Goal: Task Accomplishment & Management: Use online tool/utility

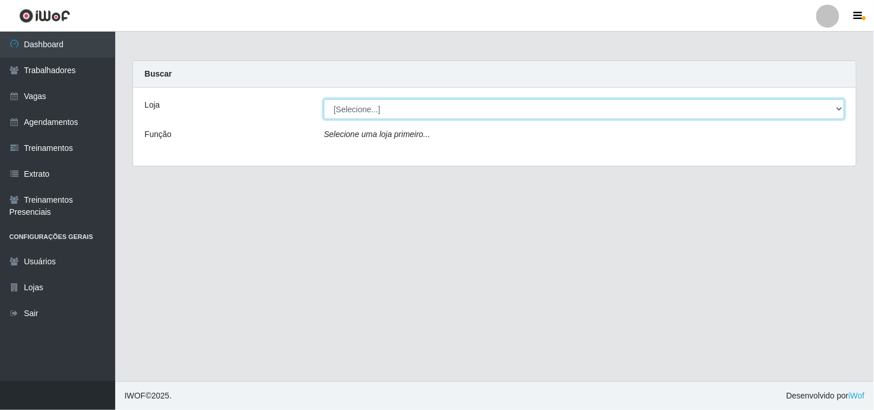
click at [366, 114] on select "[Selecione...] Supermercado Compre Bem - Itabaiana" at bounding box center [584, 109] width 521 height 20
select select "264"
click at [324, 99] on select "[Selecione...] Supermercado Compre Bem - Itabaiana" at bounding box center [584, 109] width 521 height 20
click at [356, 115] on select "[Selecione...] Supermercado Compre Bem - Itabaiana" at bounding box center [584, 109] width 521 height 20
select select "264"
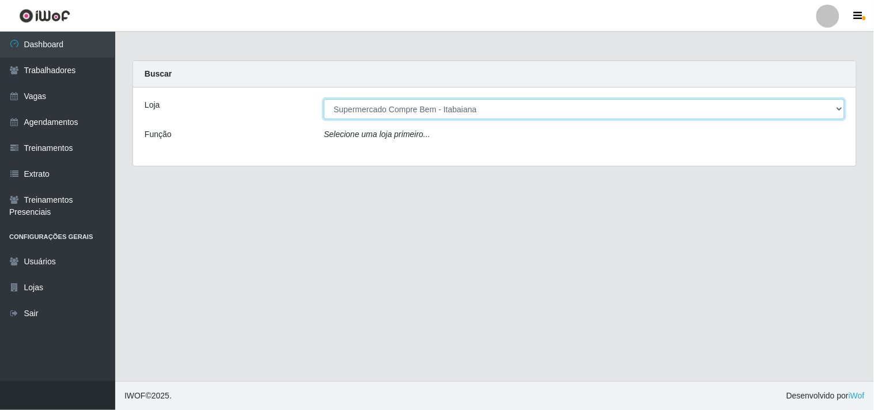
click at [324, 99] on select "[Selecione...] Supermercado Compre Bem - Itabaiana" at bounding box center [584, 109] width 521 height 20
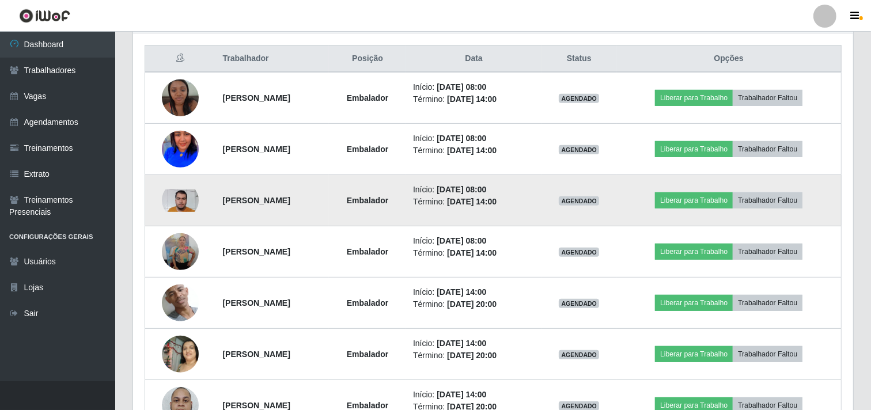
scroll to position [304, 0]
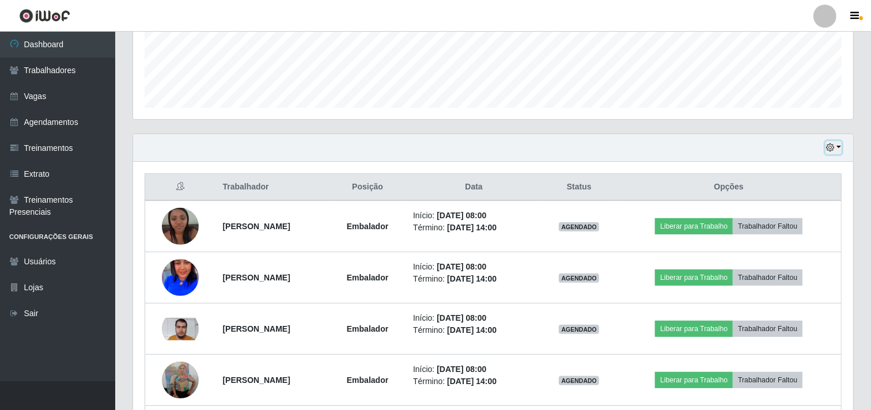
click at [835, 151] on button "button" at bounding box center [834, 147] width 16 height 13
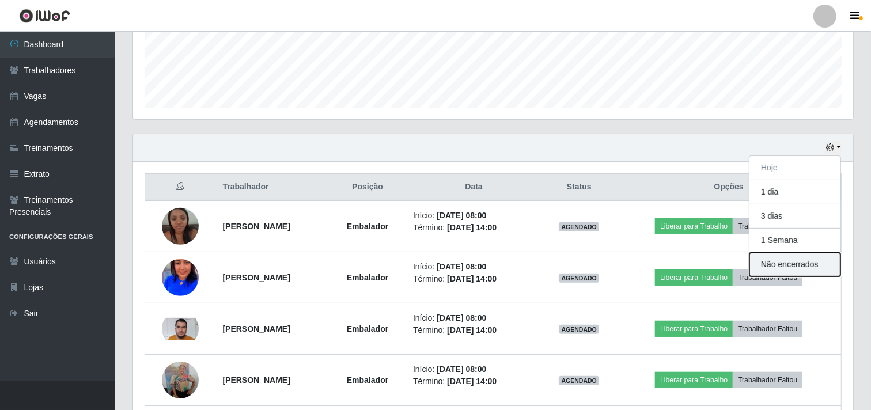
click at [791, 262] on button "Não encerrados" at bounding box center [795, 265] width 91 height 24
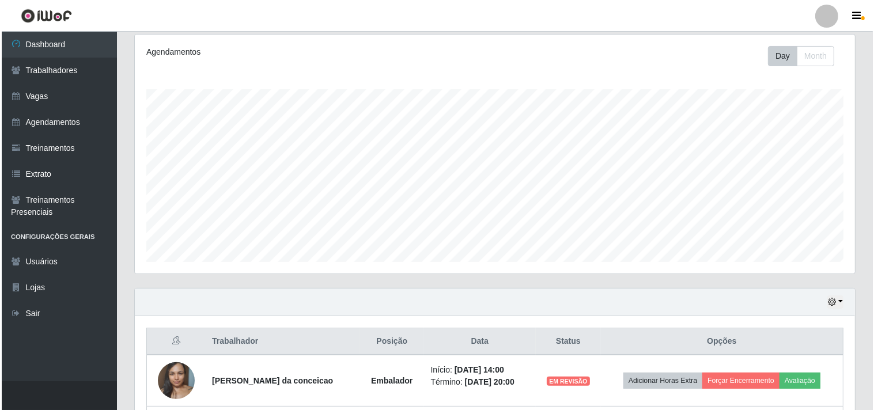
scroll to position [304, 0]
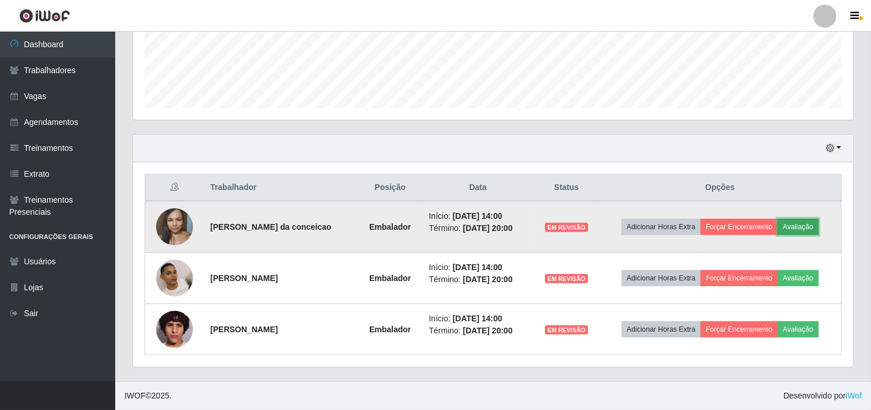
click at [803, 229] on button "Avaliação" at bounding box center [798, 227] width 41 height 16
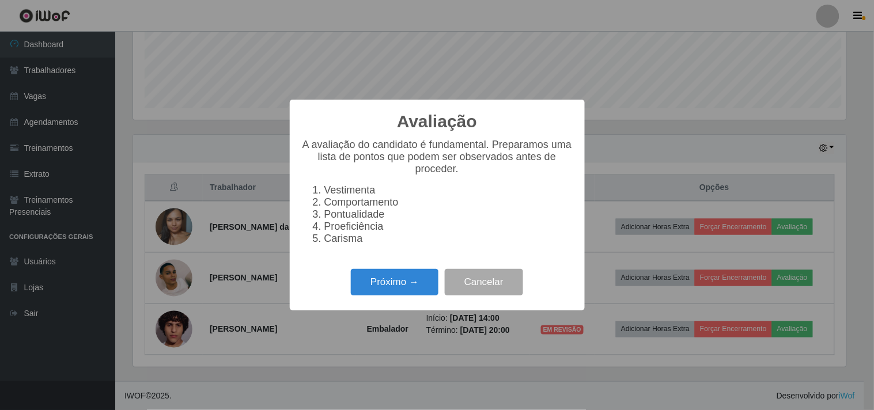
scroll to position [239, 713]
click at [401, 277] on button "Próximo →" at bounding box center [395, 282] width 88 height 27
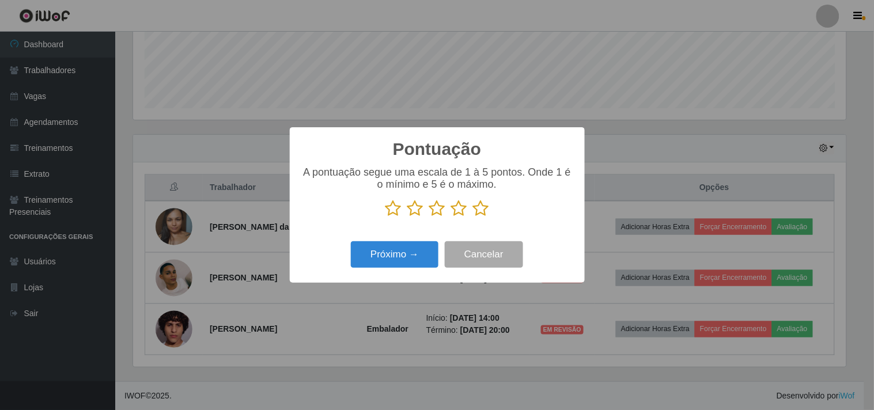
click at [474, 214] on icon at bounding box center [481, 208] width 16 height 17
click at [473, 217] on input "radio" at bounding box center [473, 217] width 0 height 0
click at [417, 254] on button "Próximo →" at bounding box center [395, 254] width 88 height 27
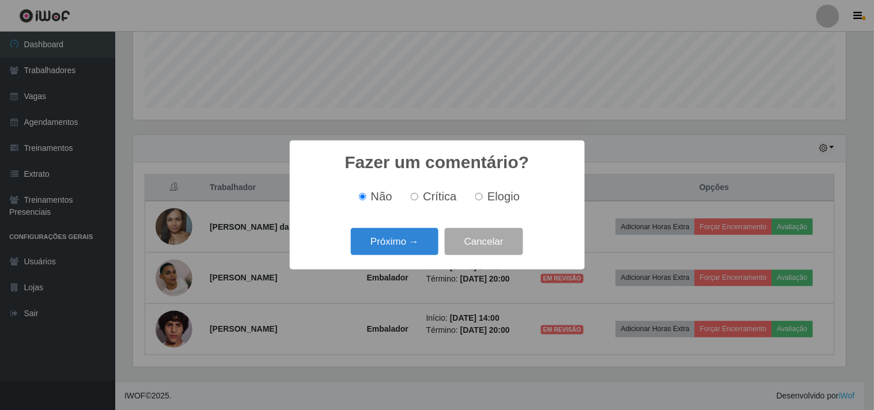
click at [417, 254] on button "Próximo →" at bounding box center [395, 241] width 88 height 27
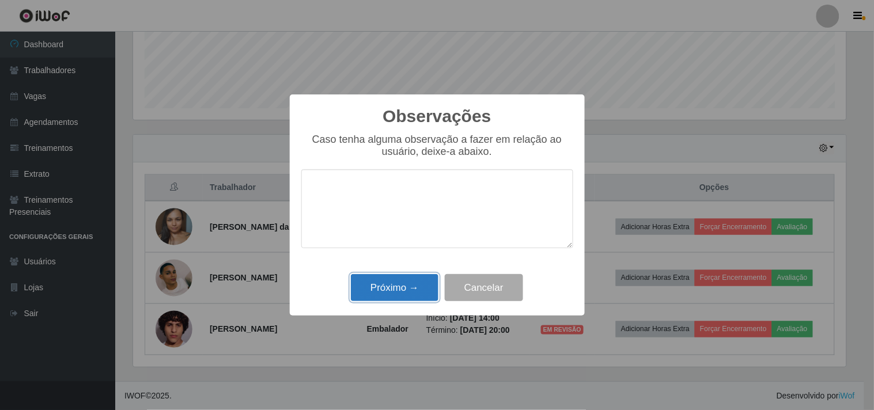
click at [417, 281] on button "Próximo →" at bounding box center [395, 287] width 88 height 27
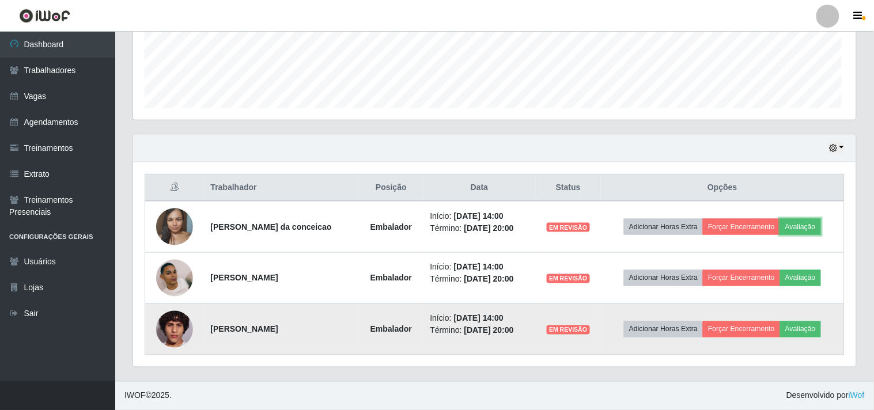
scroll to position [239, 720]
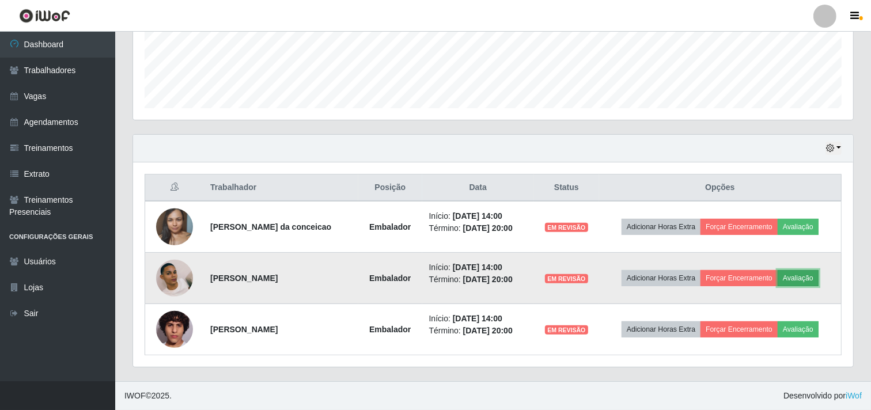
click at [805, 281] on button "Avaliação" at bounding box center [798, 278] width 41 height 16
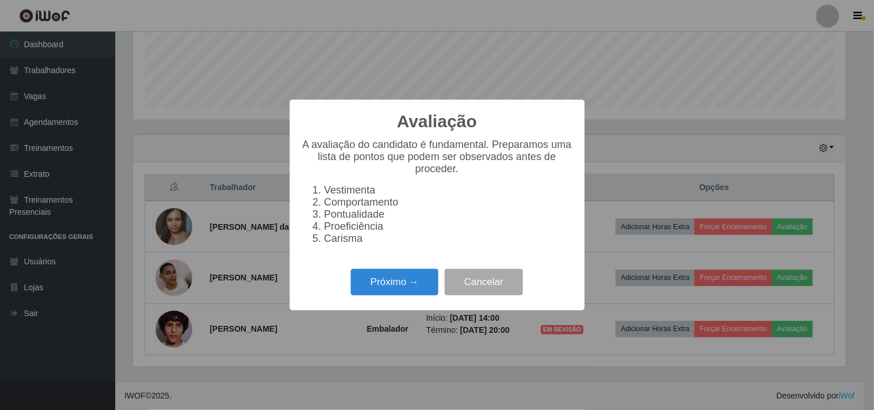
scroll to position [239, 713]
click at [406, 296] on button "Próximo →" at bounding box center [395, 282] width 88 height 27
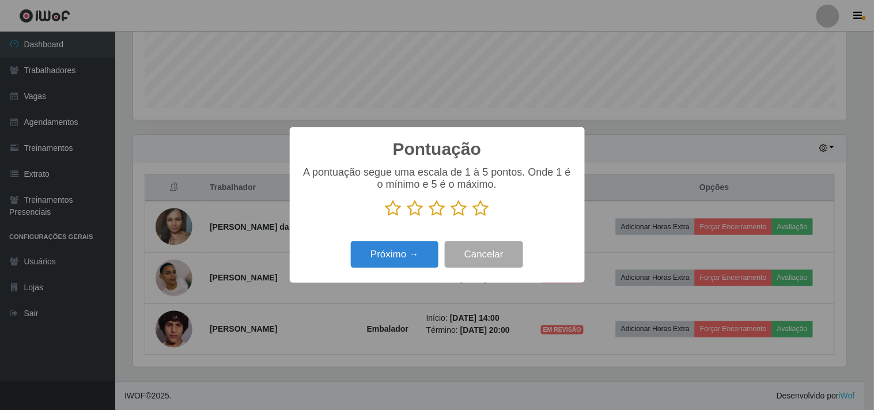
scroll to position [575907, 575433]
click at [480, 212] on icon at bounding box center [481, 208] width 16 height 17
click at [473, 217] on input "radio" at bounding box center [473, 217] width 0 height 0
click at [409, 251] on button "Próximo →" at bounding box center [395, 254] width 88 height 27
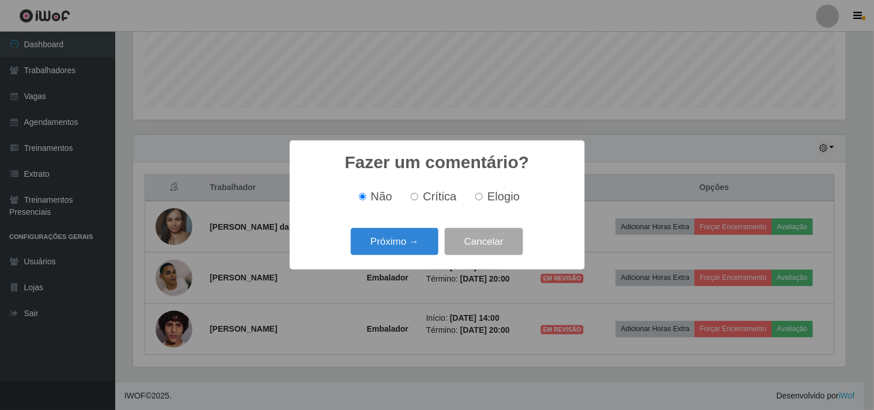
click at [409, 251] on button "Próximo →" at bounding box center [395, 241] width 88 height 27
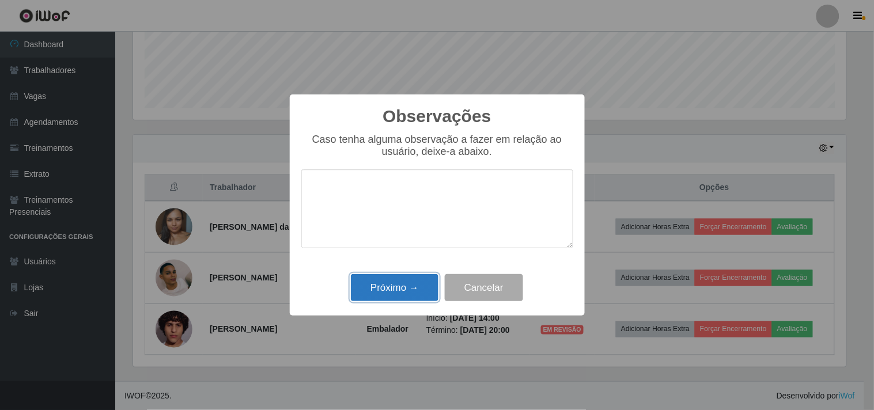
click at [406, 296] on button "Próximo →" at bounding box center [395, 287] width 88 height 27
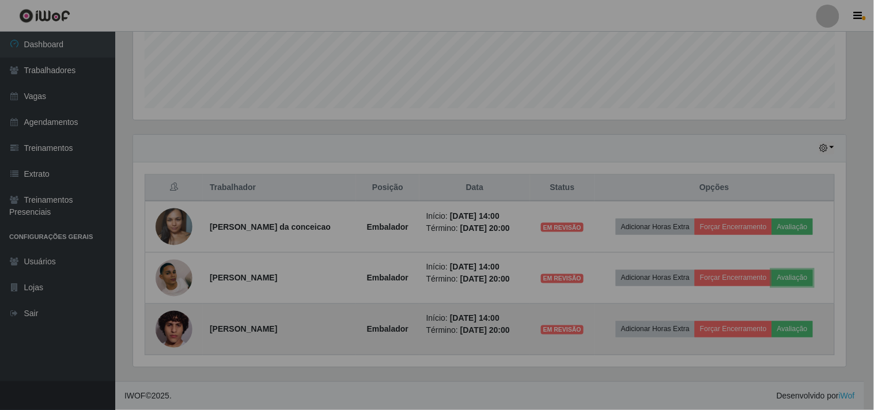
scroll to position [239, 720]
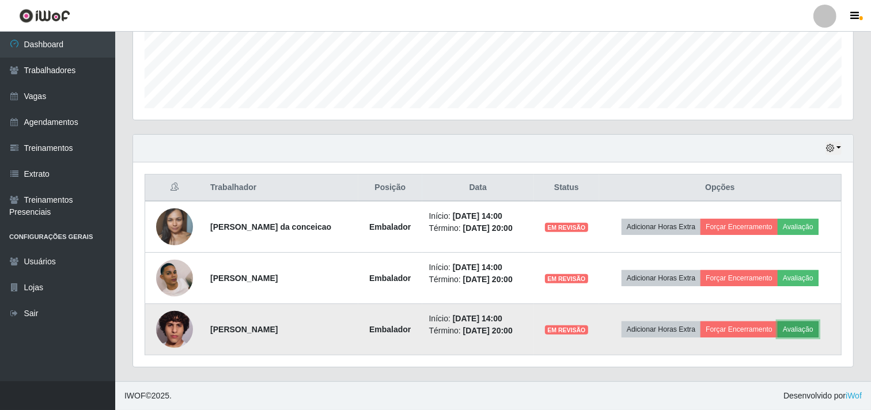
click at [792, 333] on button "Avaliação" at bounding box center [798, 329] width 41 height 16
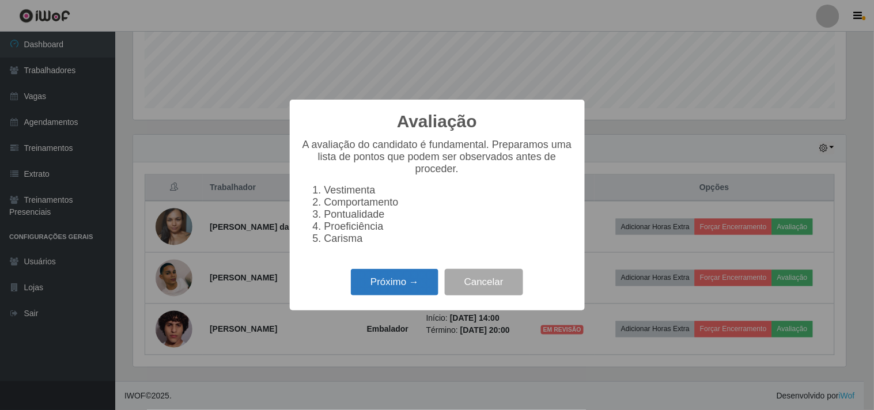
click at [370, 286] on button "Próximo →" at bounding box center [395, 282] width 88 height 27
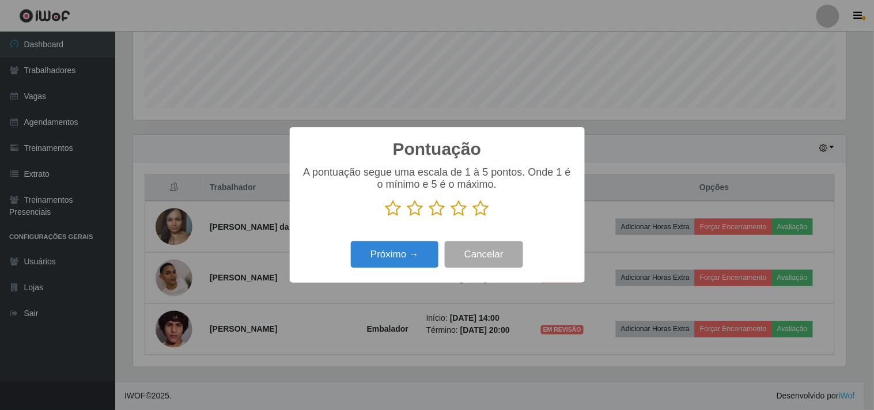
click at [453, 203] on icon at bounding box center [459, 208] width 16 height 17
click at [451, 217] on input "radio" at bounding box center [451, 217] width 0 height 0
click at [398, 247] on button "Próximo →" at bounding box center [395, 254] width 88 height 27
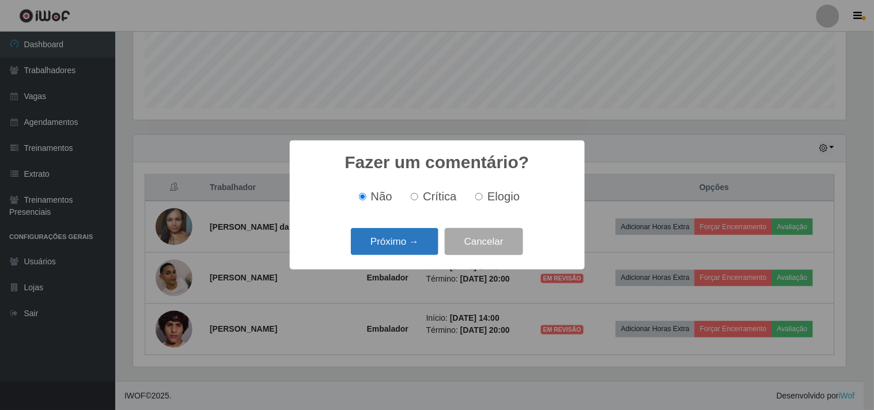
click at [402, 233] on button "Próximo →" at bounding box center [395, 241] width 88 height 27
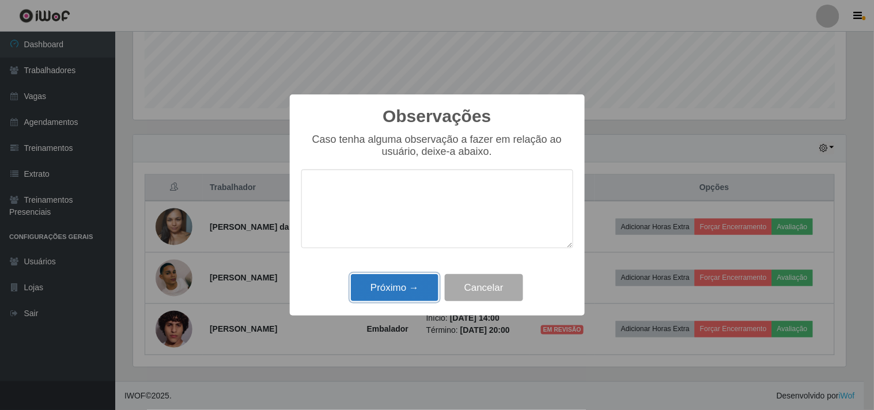
click at [409, 283] on button "Próximo →" at bounding box center [395, 287] width 88 height 27
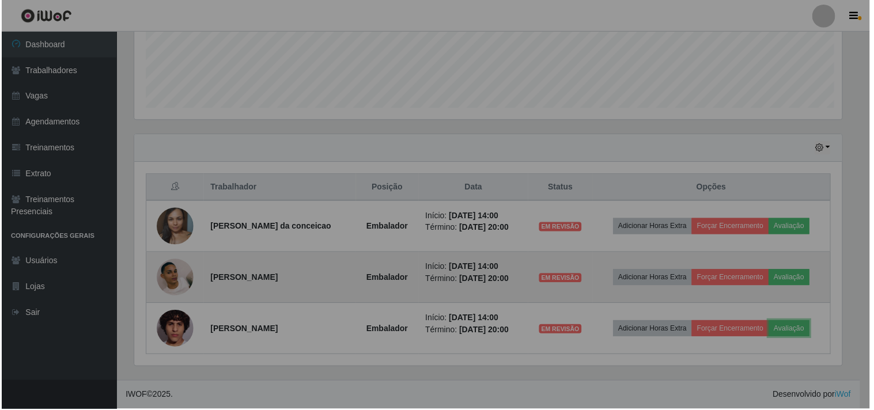
scroll to position [239, 720]
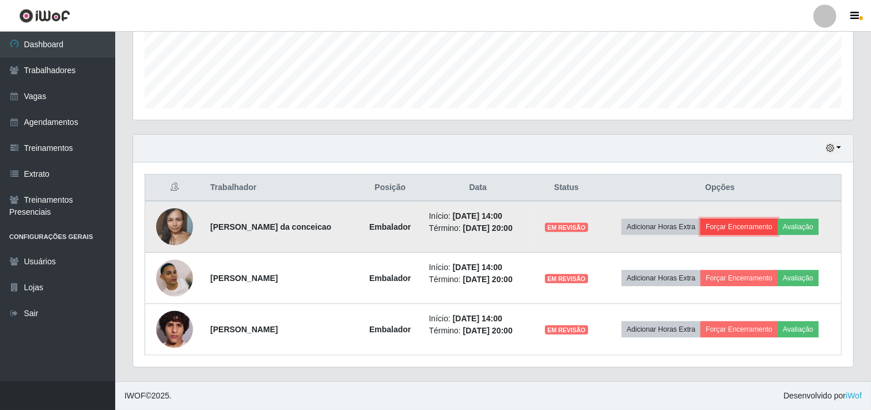
click at [729, 228] on button "Forçar Encerramento" at bounding box center [739, 227] width 77 height 16
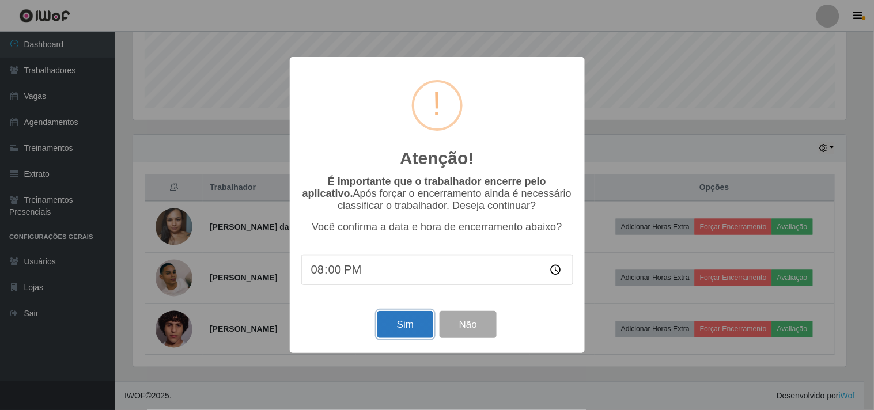
click at [410, 333] on button "Sim" at bounding box center [405, 324] width 56 height 27
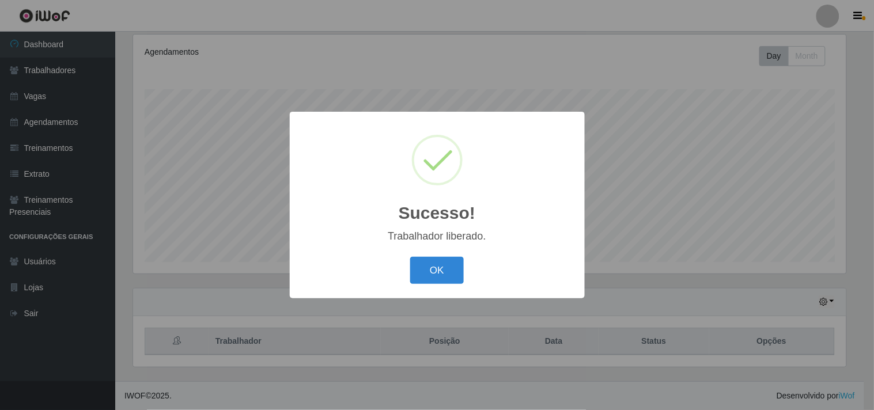
click at [410, 257] on button "OK" at bounding box center [437, 270] width 54 height 27
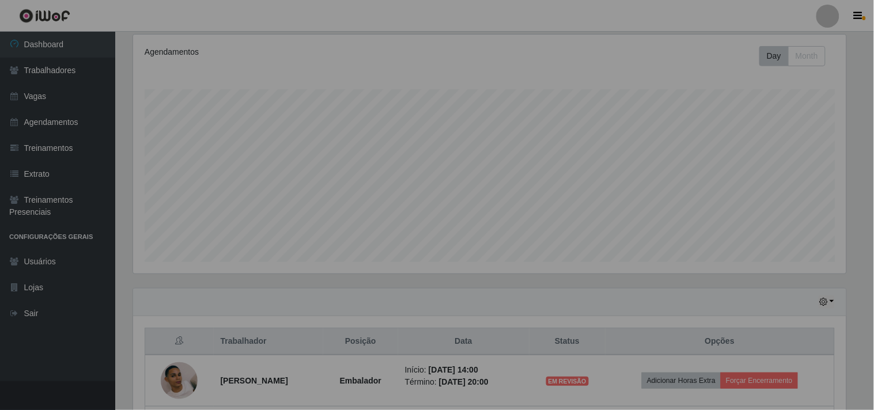
scroll to position [239, 720]
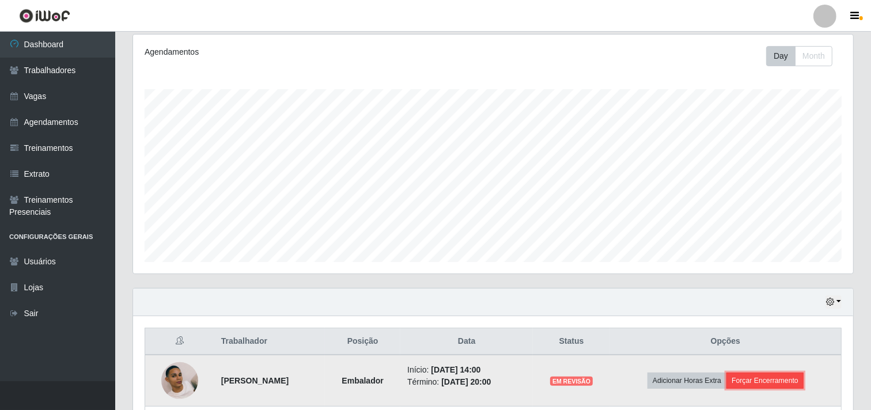
click at [765, 381] on button "Forçar Encerramento" at bounding box center [765, 381] width 77 height 16
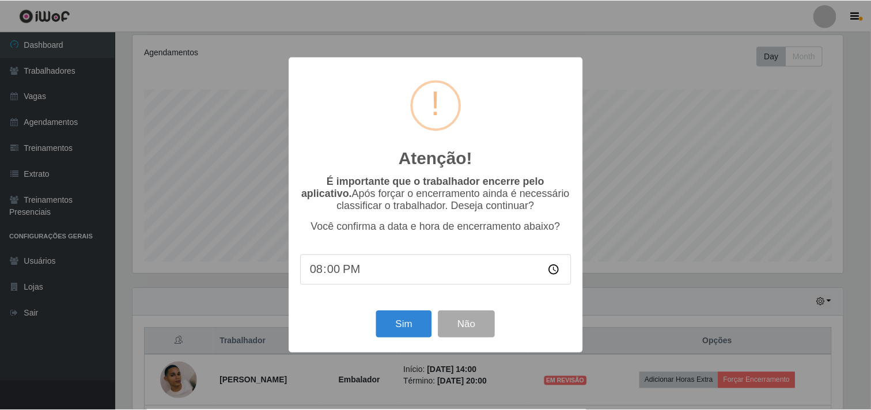
scroll to position [239, 713]
click at [418, 317] on button "Sim" at bounding box center [405, 324] width 56 height 27
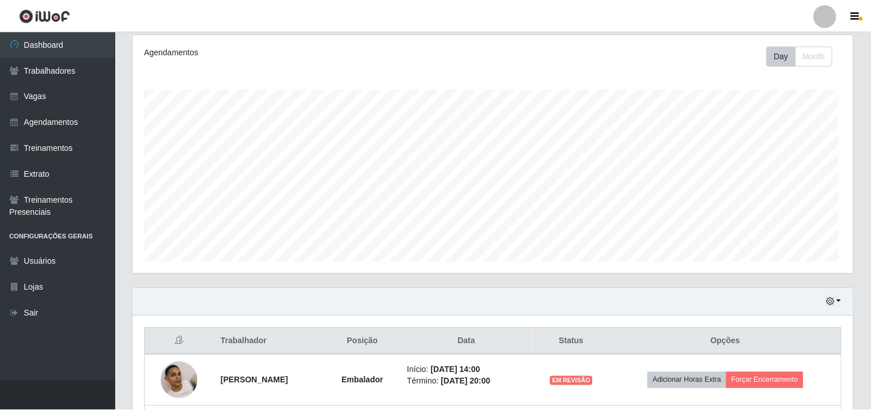
scroll to position [0, 0]
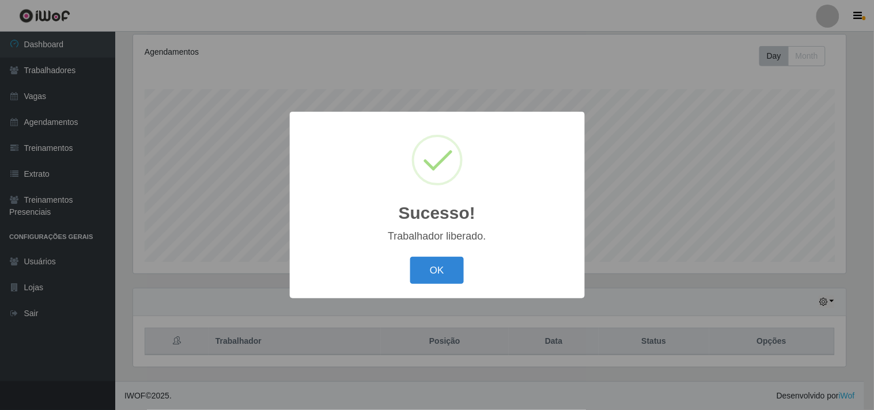
click at [410, 257] on button "OK" at bounding box center [437, 270] width 54 height 27
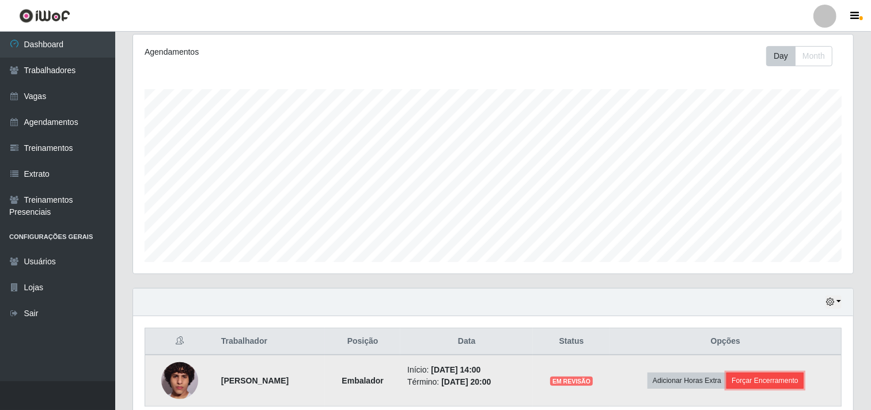
click at [774, 387] on button "Forçar Encerramento" at bounding box center [765, 381] width 77 height 16
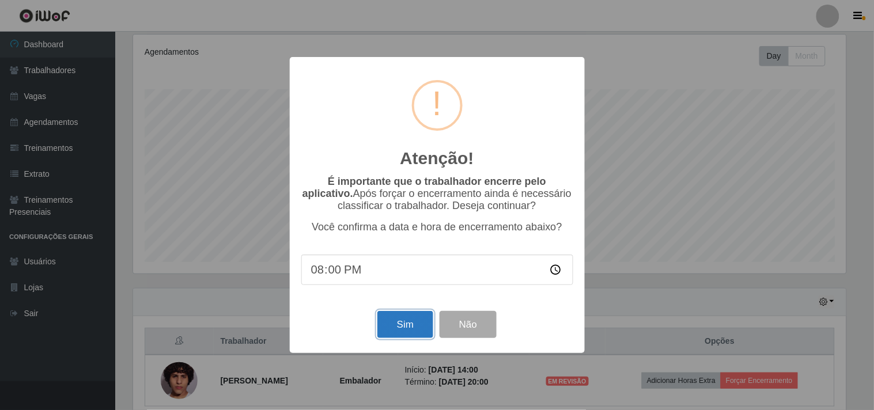
click at [419, 321] on button "Sim" at bounding box center [405, 324] width 56 height 27
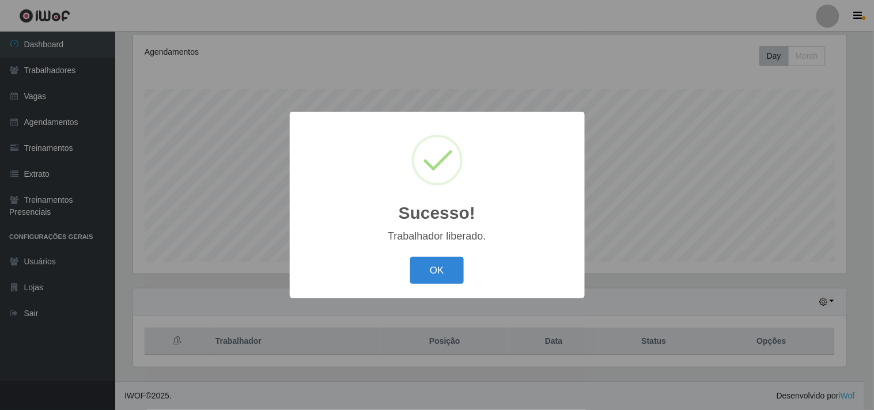
click at [410, 257] on button "OK" at bounding box center [437, 270] width 54 height 27
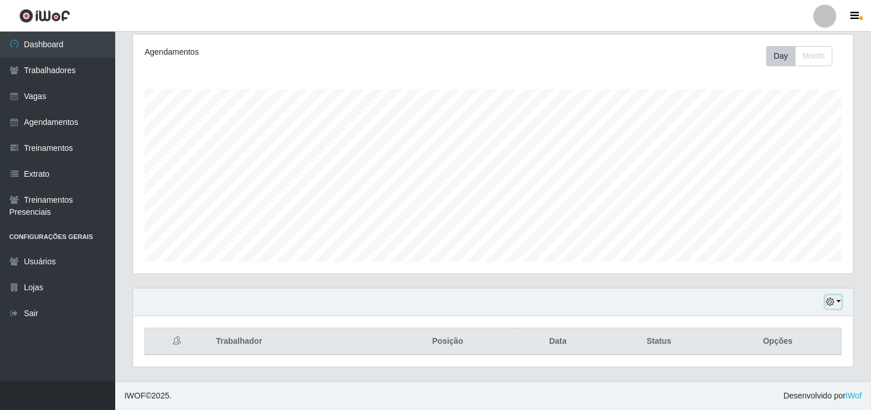
click at [831, 306] on icon "button" at bounding box center [830, 302] width 8 height 8
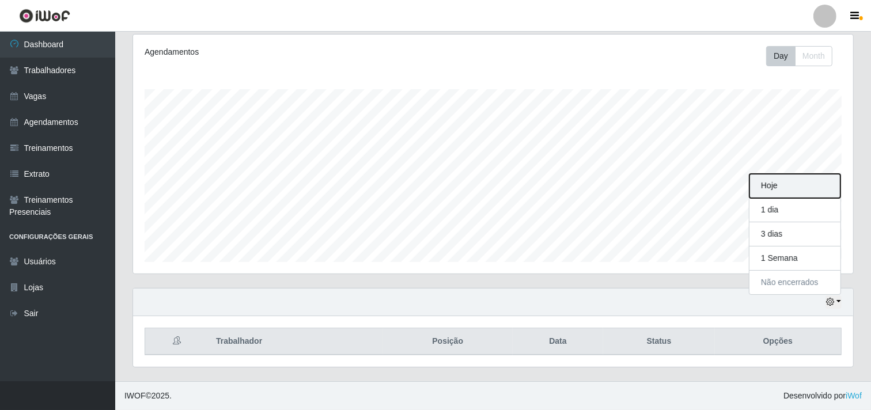
click at [785, 189] on button "Hoje" at bounding box center [795, 186] width 91 height 24
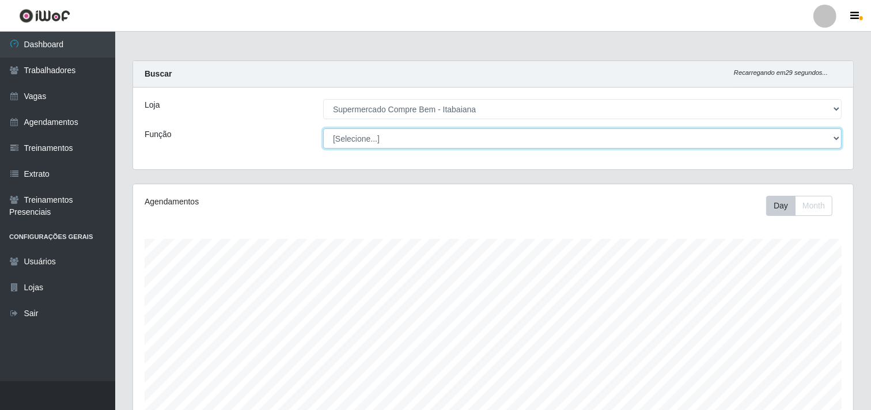
click at [410, 137] on select "[Selecione...] ASG ASG + ASG ++ Auxiliar de Estacionamento Auxiliar de Estacion…" at bounding box center [582, 138] width 519 height 20
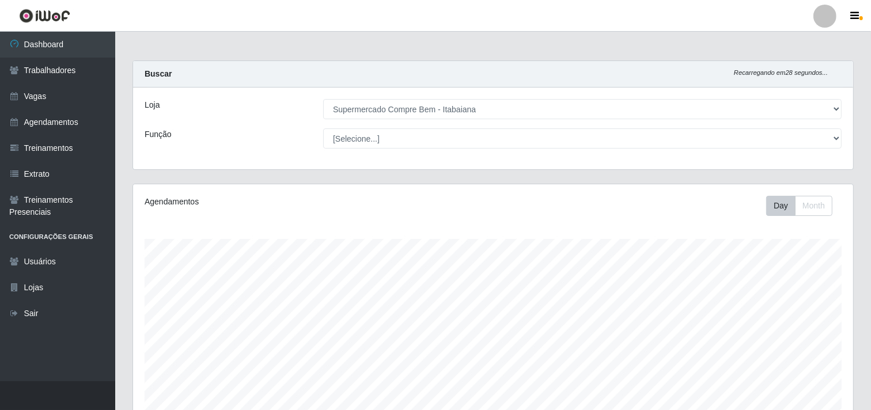
click at [260, 108] on div "Loja" at bounding box center [225, 109] width 179 height 20
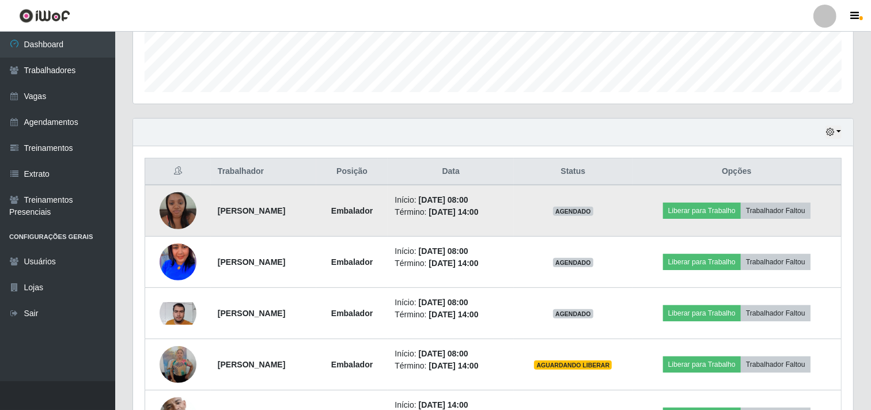
scroll to position [384, 0]
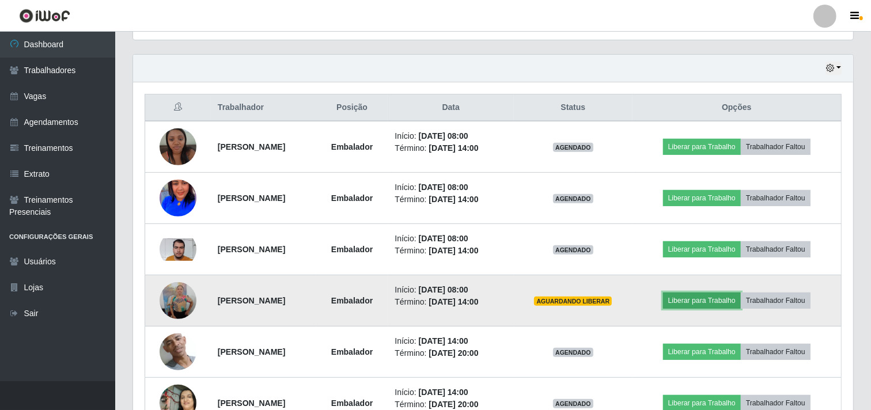
click at [721, 305] on button "Liberar para Trabalho" at bounding box center [702, 301] width 78 height 16
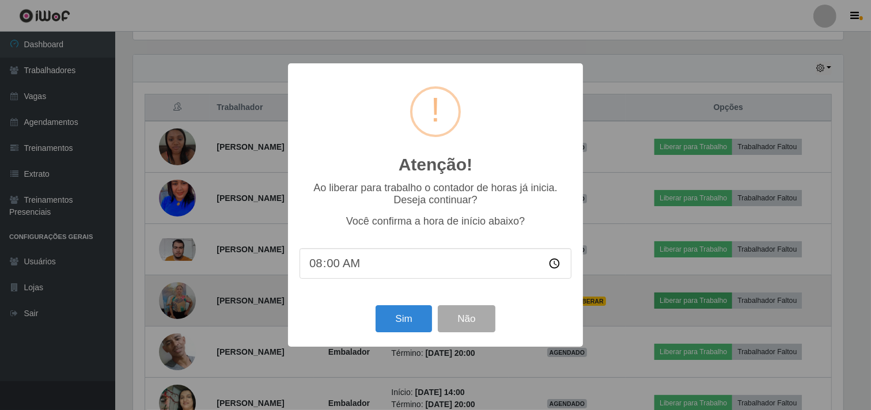
scroll to position [239, 713]
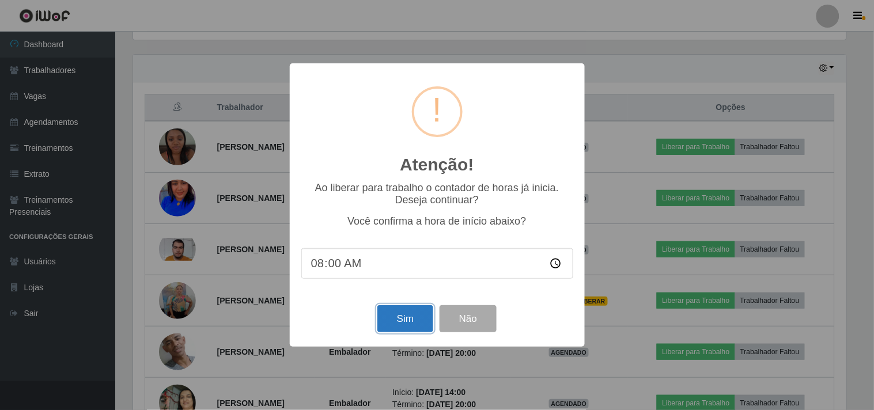
click at [418, 328] on button "Sim" at bounding box center [405, 318] width 56 height 27
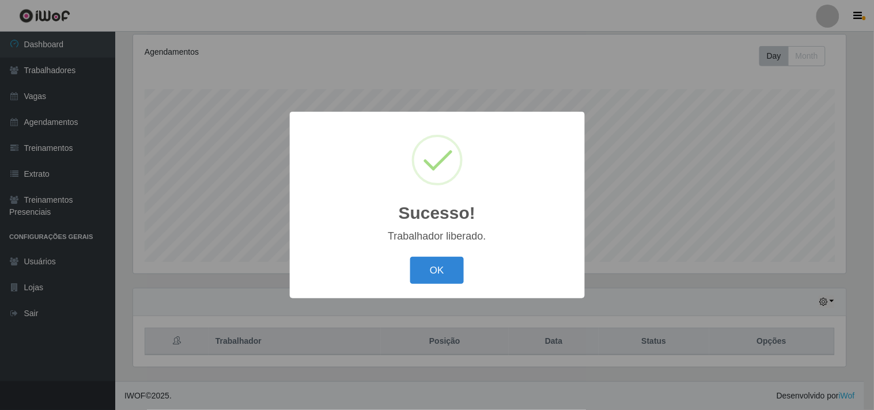
click at [410, 257] on button "OK" at bounding box center [437, 270] width 54 height 27
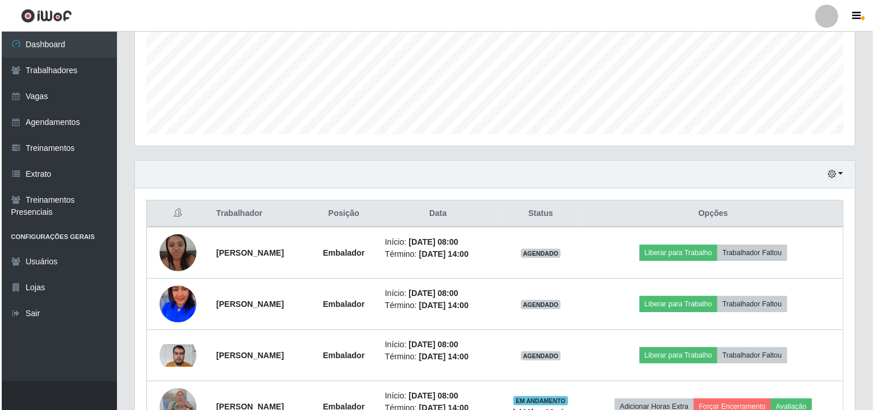
scroll to position [342, 0]
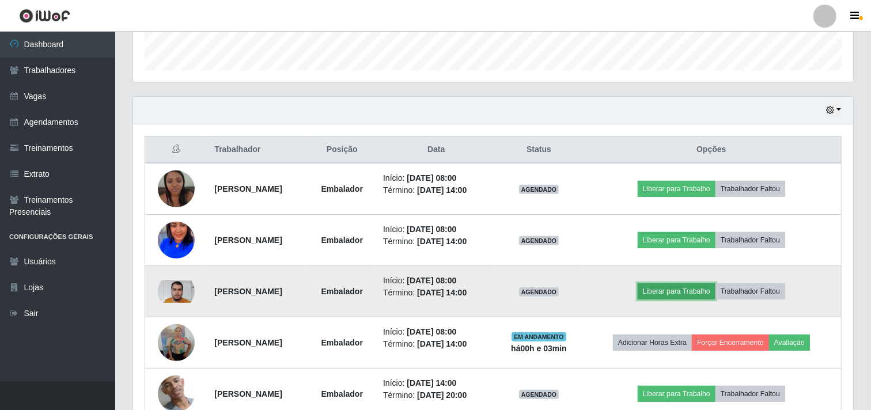
click at [664, 289] on button "Liberar para Trabalho" at bounding box center [677, 291] width 78 height 16
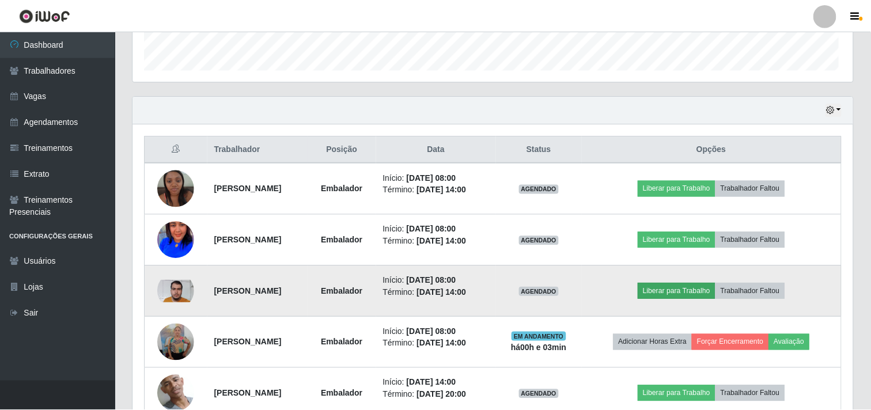
scroll to position [239, 713]
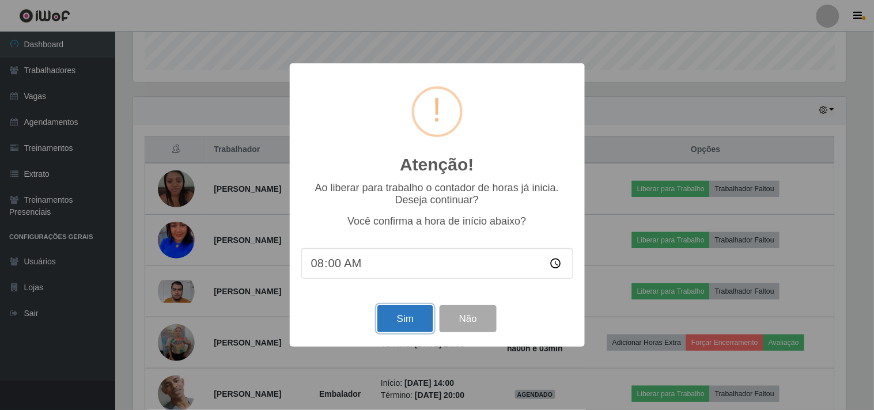
click at [398, 328] on button "Sim" at bounding box center [405, 318] width 56 height 27
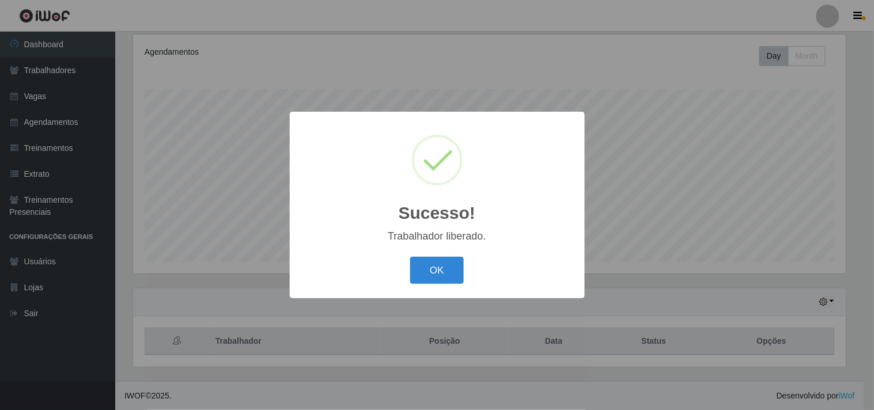
click at [410, 257] on button "OK" at bounding box center [437, 270] width 54 height 27
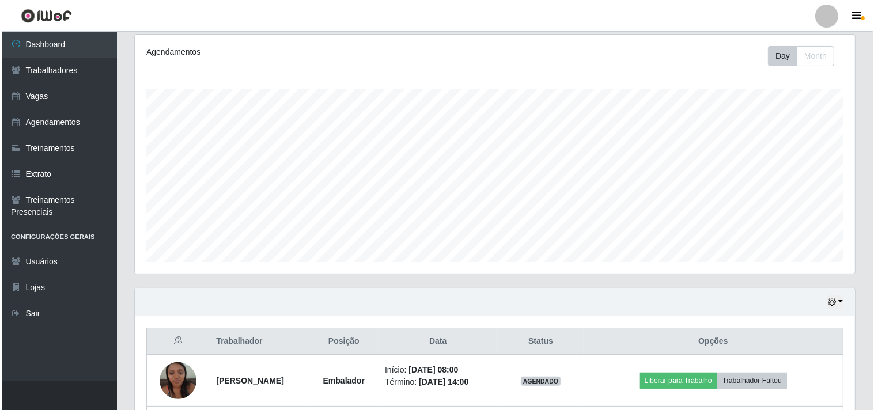
scroll to position [406, 0]
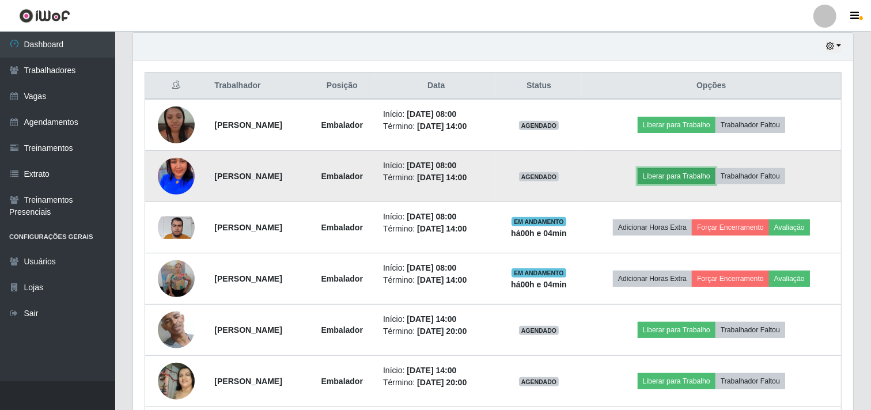
click at [684, 179] on button "Liberar para Trabalho" at bounding box center [677, 176] width 78 height 16
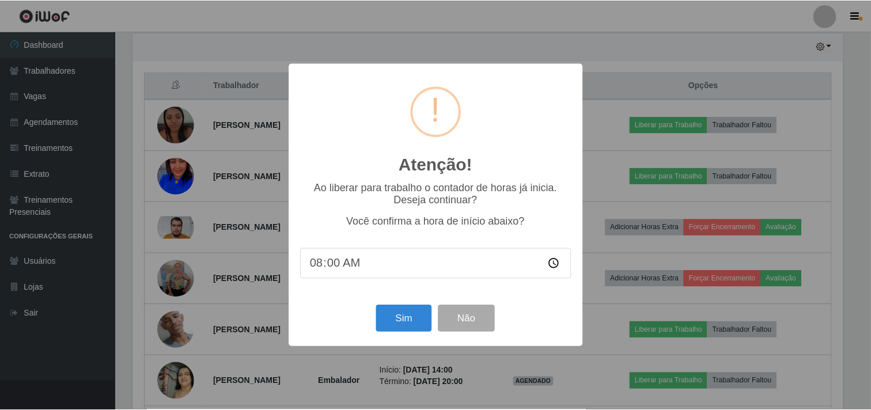
scroll to position [239, 713]
click at [410, 319] on button "Sim" at bounding box center [405, 318] width 56 height 27
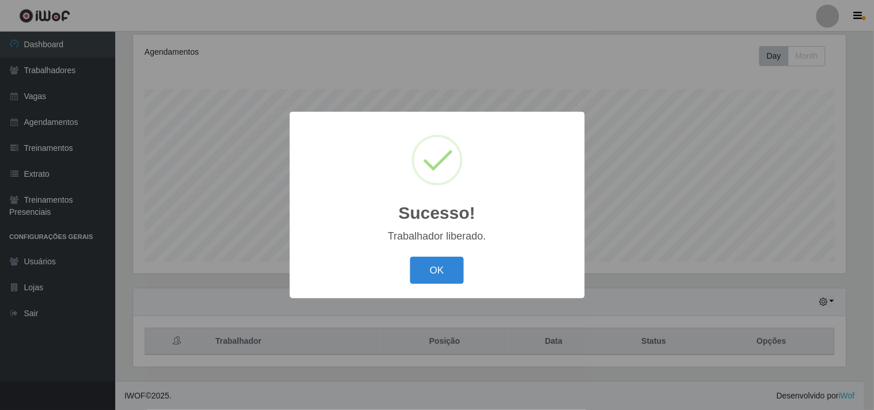
click at [410, 257] on button "OK" at bounding box center [437, 270] width 54 height 27
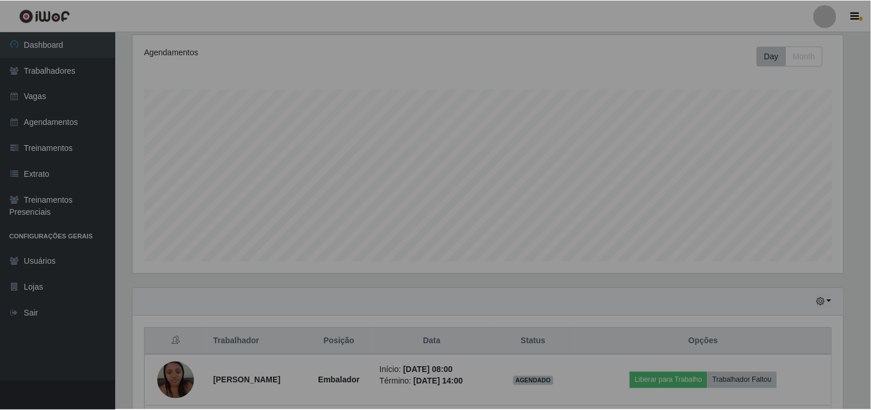
scroll to position [239, 720]
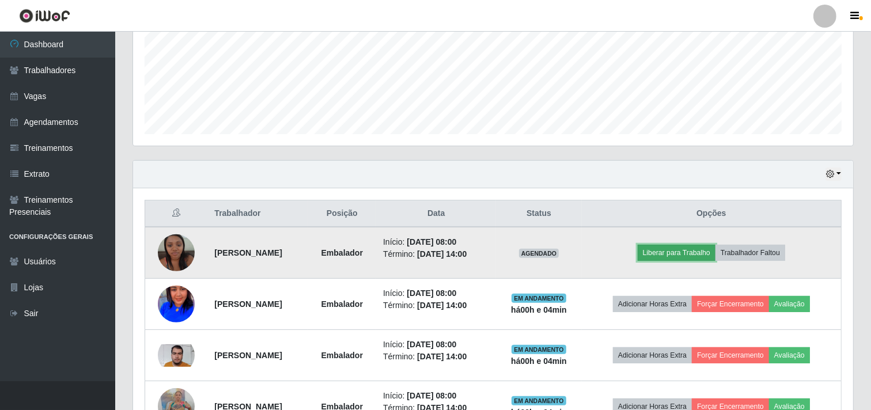
click at [689, 250] on button "Liberar para Trabalho" at bounding box center [677, 253] width 78 height 16
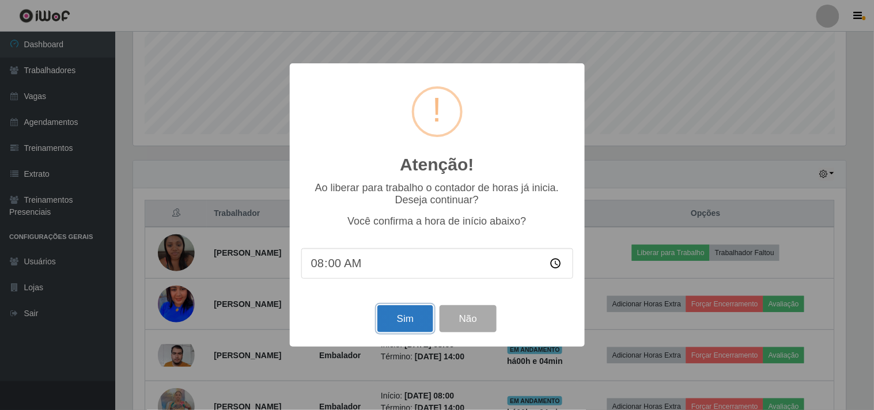
click at [410, 319] on button "Sim" at bounding box center [405, 318] width 56 height 27
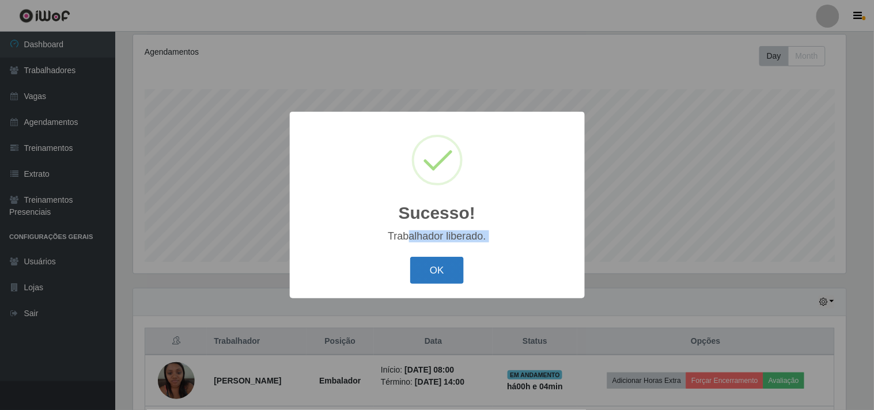
drag, startPoint x: 410, startPoint y: 246, endPoint x: 413, endPoint y: 260, distance: 14.3
click at [411, 256] on div "Sucesso! × Trabalhador liberado. OK Cancel" at bounding box center [437, 205] width 295 height 187
click at [413, 260] on button "OK" at bounding box center [437, 270] width 54 height 27
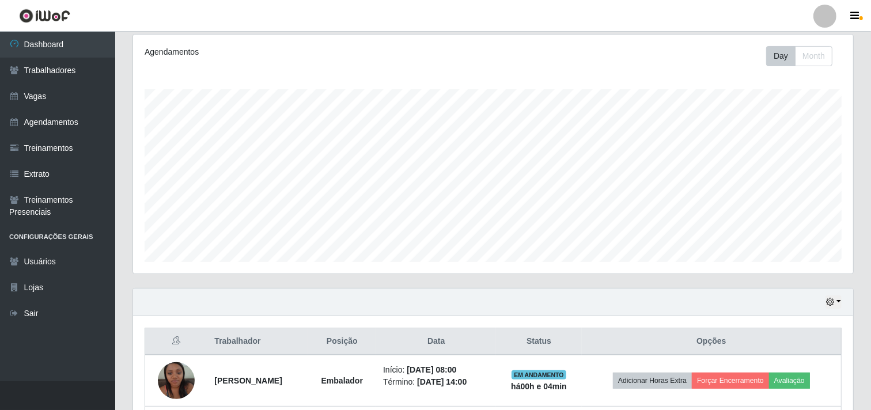
click at [597, 266] on div "Agendamentos Day Month 03/08 Agendamentos 36" at bounding box center [493, 154] width 720 height 239
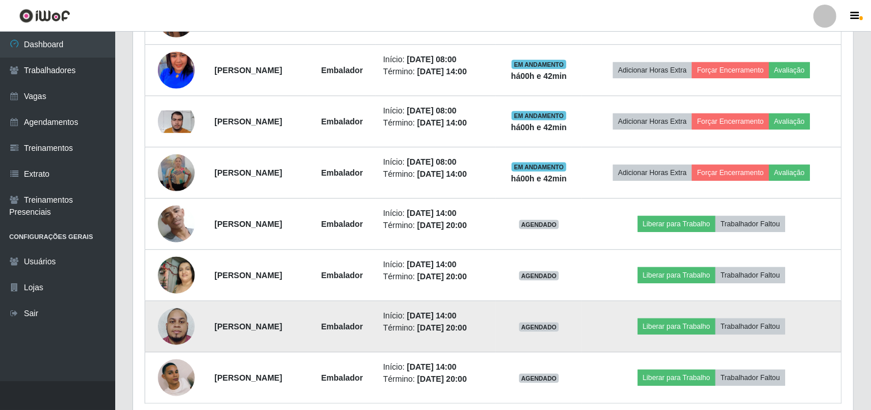
scroll to position [320, 0]
